Goal: Information Seeking & Learning: Learn about a topic

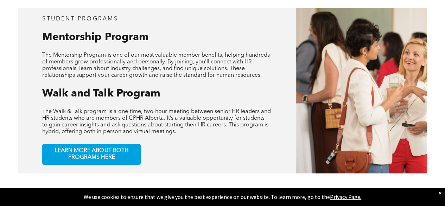
scroll to position [310, 0]
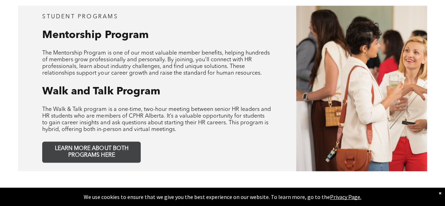
click at [101, 141] on link "LEARN MORE ABOUT BOTH PROGRAMS HERE" at bounding box center [91, 151] width 99 height 21
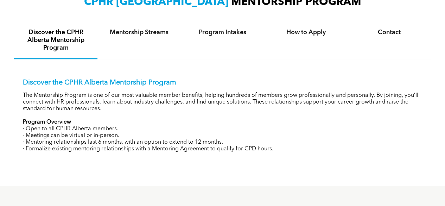
scroll to position [256, 0]
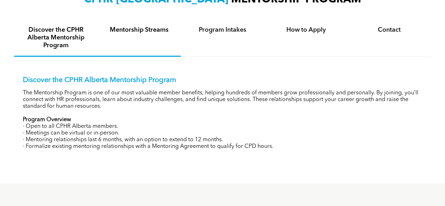
click at [163, 30] on h4 "Mentorship Streams" at bounding box center [139, 30] width 71 height 8
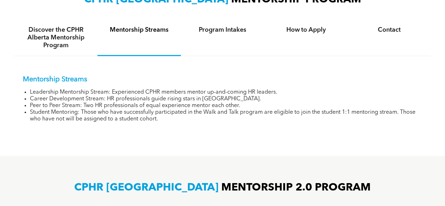
scroll to position [728, 0]
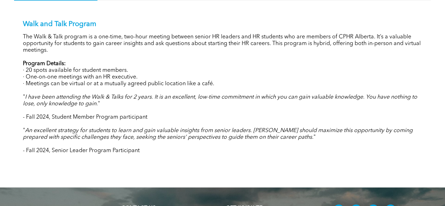
drag, startPoint x: 425, startPoint y: 157, endPoint x: 425, endPoint y: 167, distance: 10.2
click at [425, 167] on div "WALK AND TALK PROGRAM Walk and Talk Program Student Eligibility Intake Dates Ho…" at bounding box center [222, 58] width 445 height 260
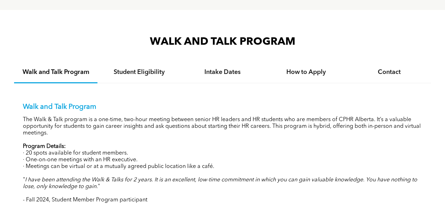
scroll to position [644, 0]
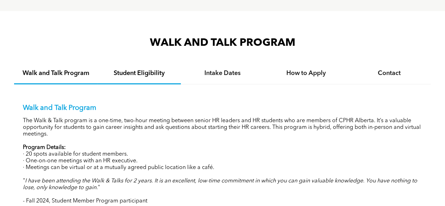
click at [168, 74] on h4 "Student Eligibility" at bounding box center [139, 73] width 71 height 8
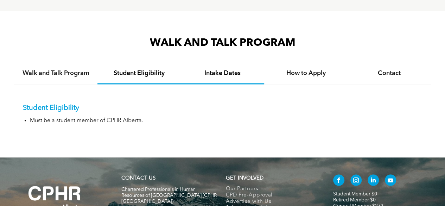
click at [210, 82] on div "Intake Dates" at bounding box center [222, 73] width 83 height 21
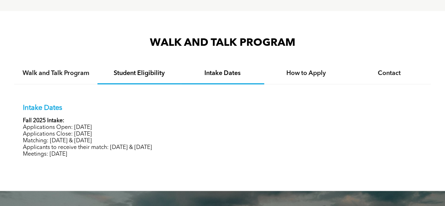
click at [145, 66] on div "Student Eligibility" at bounding box center [138, 73] width 83 height 21
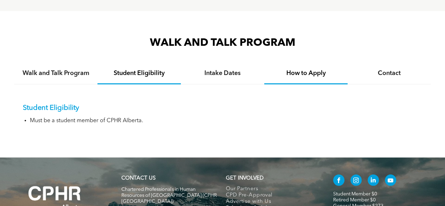
click at [285, 80] on div "How to Apply" at bounding box center [305, 73] width 83 height 21
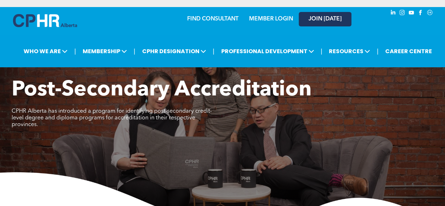
click at [338, 17] on span "JOIN [DATE]" at bounding box center [325, 19] width 33 height 7
